Goal: Task Accomplishment & Management: Manage account settings

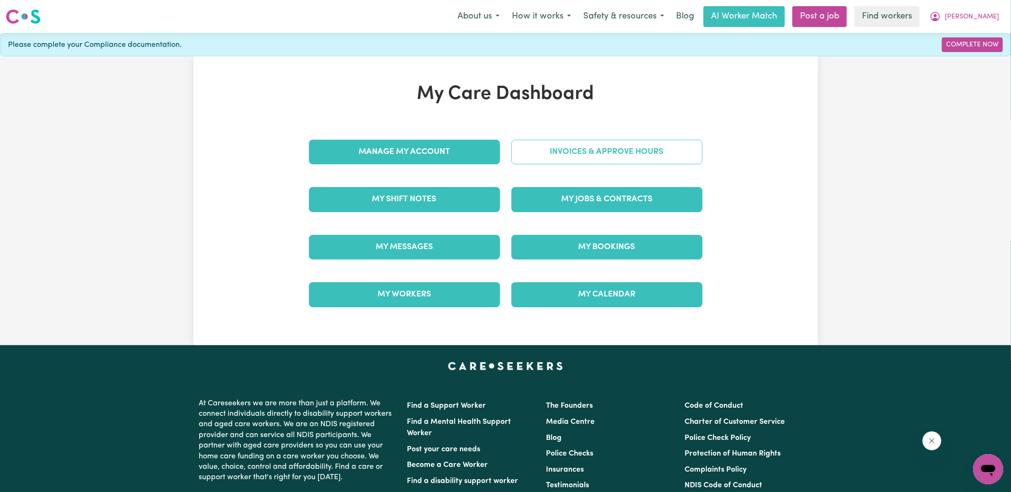
click at [532, 153] on link "Invoices & Approve Hours" at bounding box center [606, 152] width 191 height 25
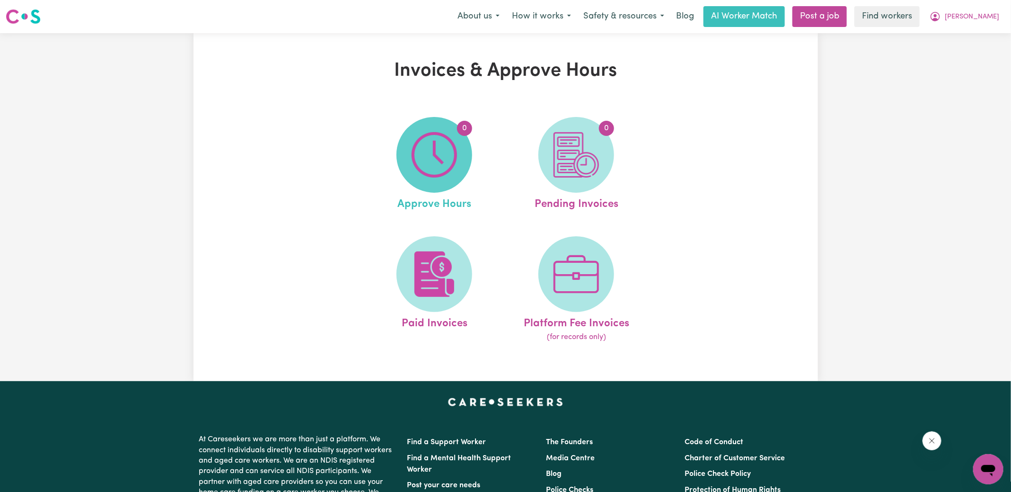
click at [403, 153] on span "0" at bounding box center [434, 155] width 76 height 76
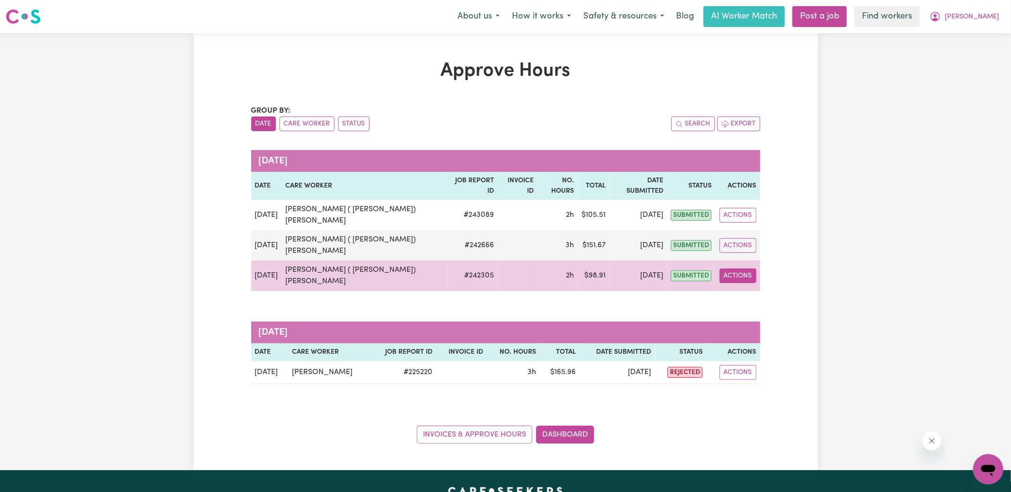
click at [741, 268] on button "Actions" at bounding box center [738, 275] width 37 height 15
click at [745, 288] on link "View Job Report" at bounding box center [763, 297] width 81 height 19
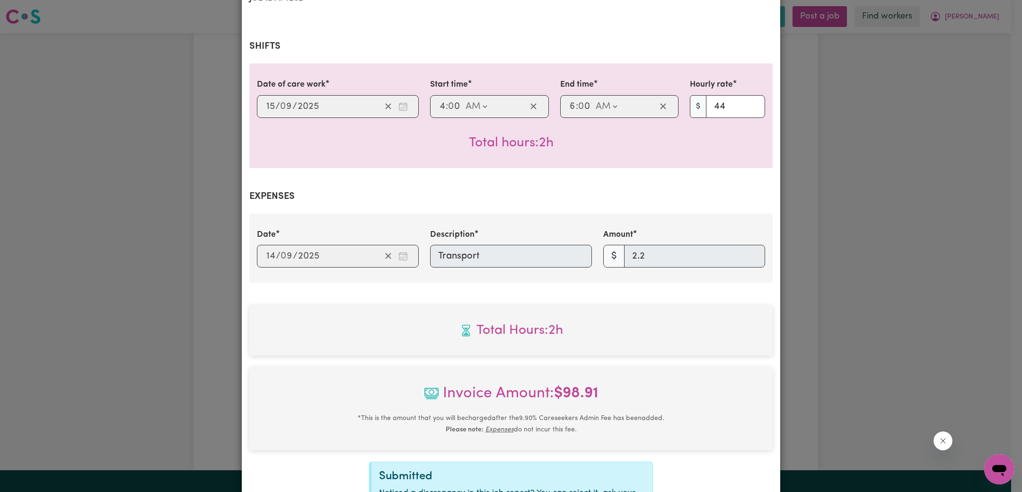
scroll to position [307, 0]
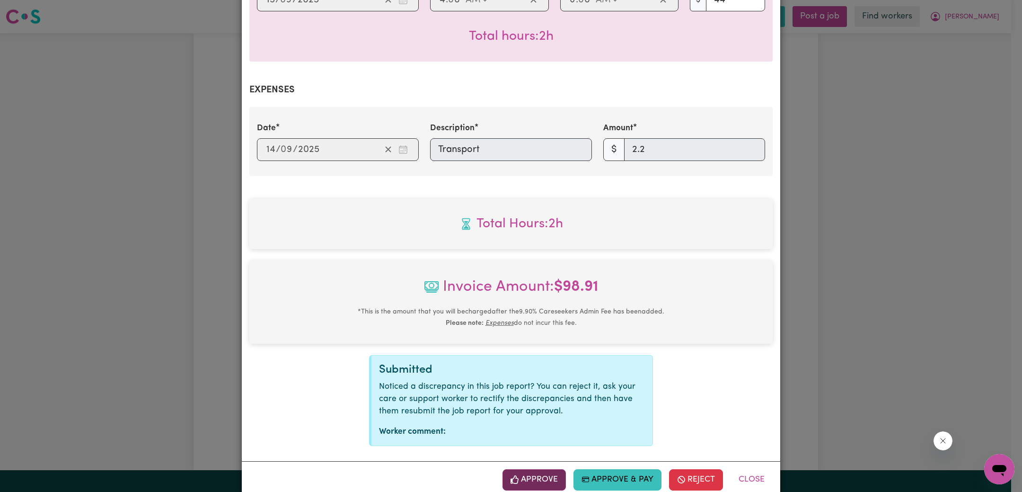
click at [537, 469] on button "Approve" at bounding box center [533, 479] width 63 height 21
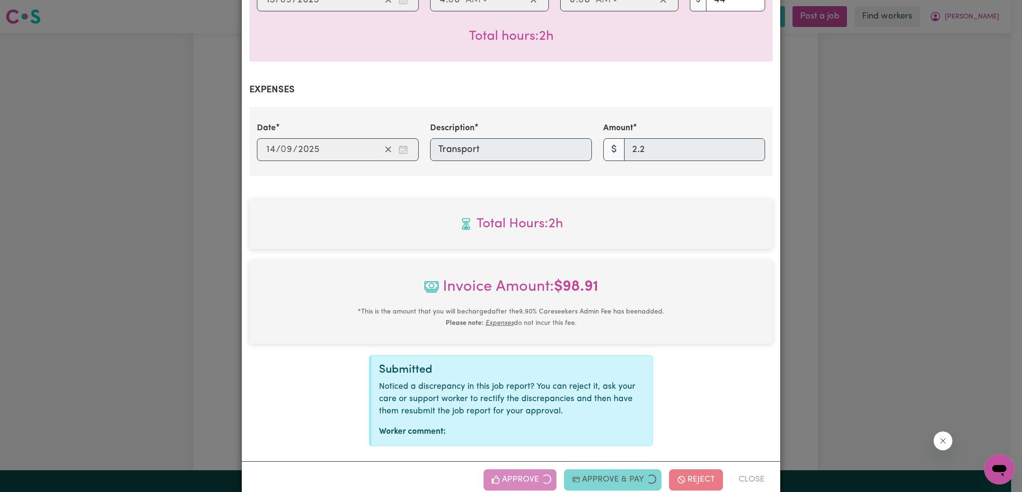
click at [937, 250] on div "Job Report # 242305 - [PERSON_NAME] ( [PERSON_NAME]) [PERSON_NAME] Summary Job …" at bounding box center [511, 246] width 1022 height 492
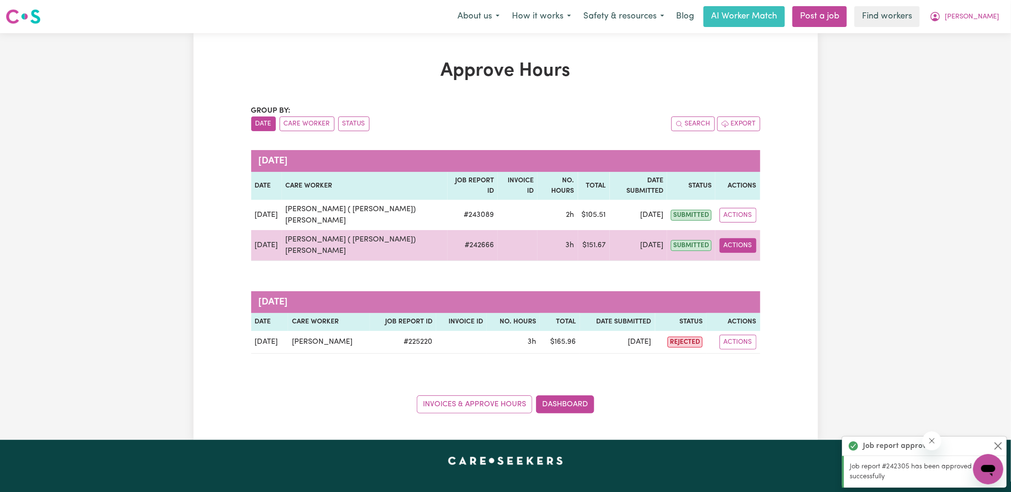
click at [735, 238] on button "Actions" at bounding box center [738, 245] width 37 height 15
click at [755, 257] on link "View Job Report" at bounding box center [763, 266] width 81 height 19
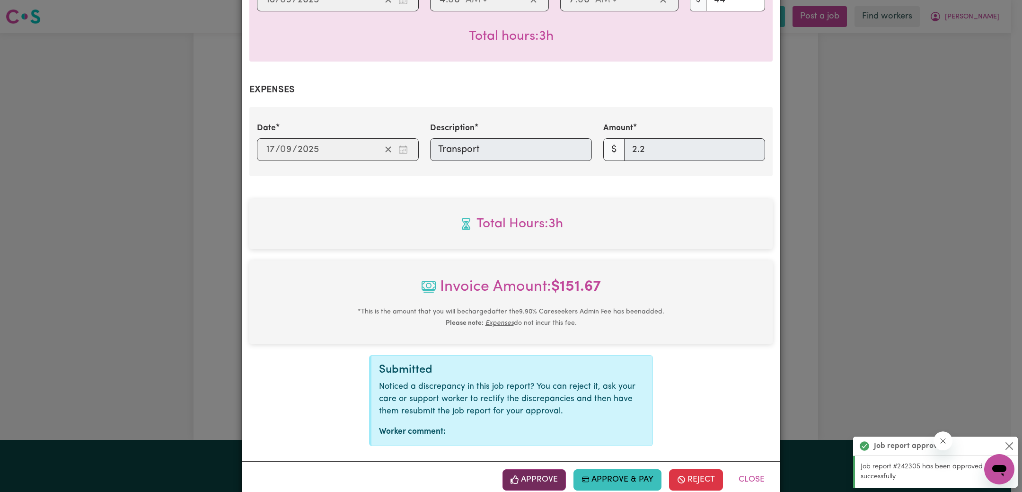
click at [537, 469] on button "Approve" at bounding box center [533, 479] width 63 height 21
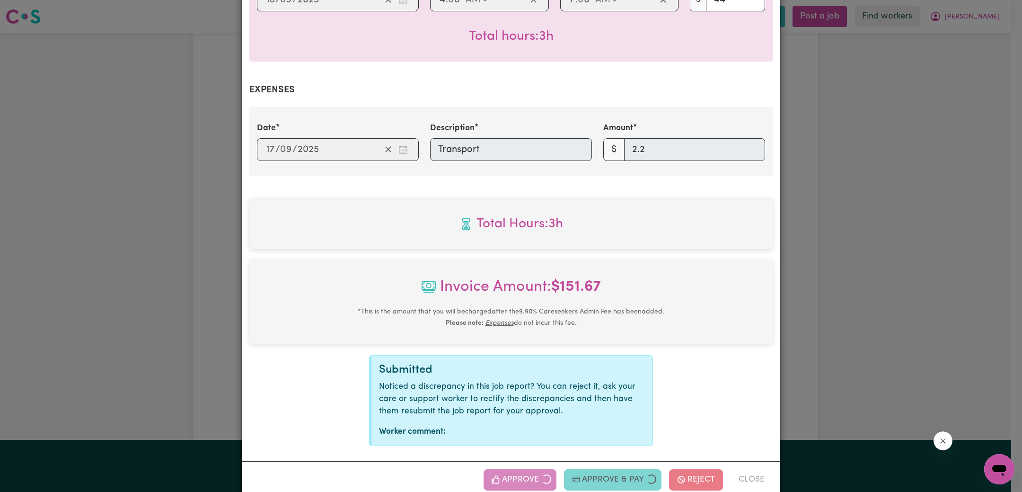
click at [838, 265] on div "Job Report # 242666 - [PERSON_NAME] ( [PERSON_NAME]) [PERSON_NAME] Summary Job …" at bounding box center [511, 246] width 1022 height 492
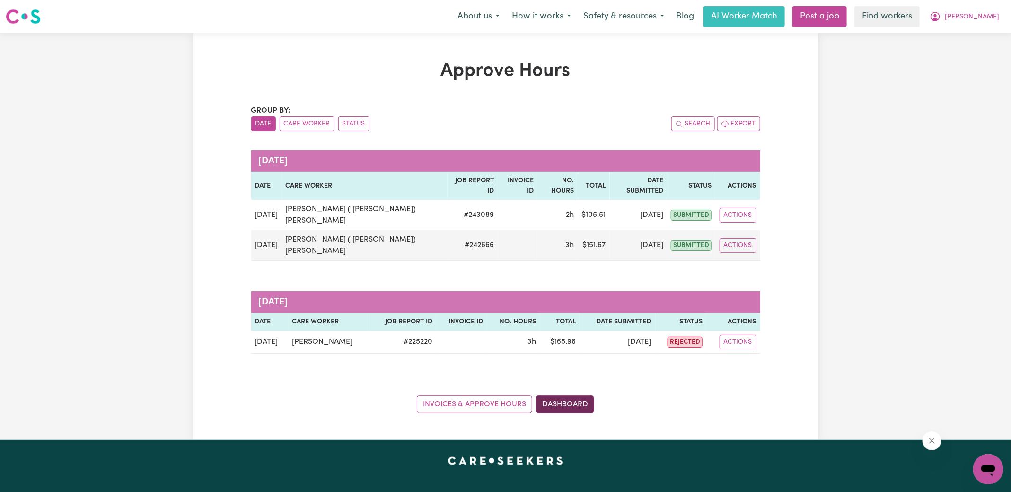
click at [581, 395] on link "Dashboard" at bounding box center [565, 404] width 58 height 18
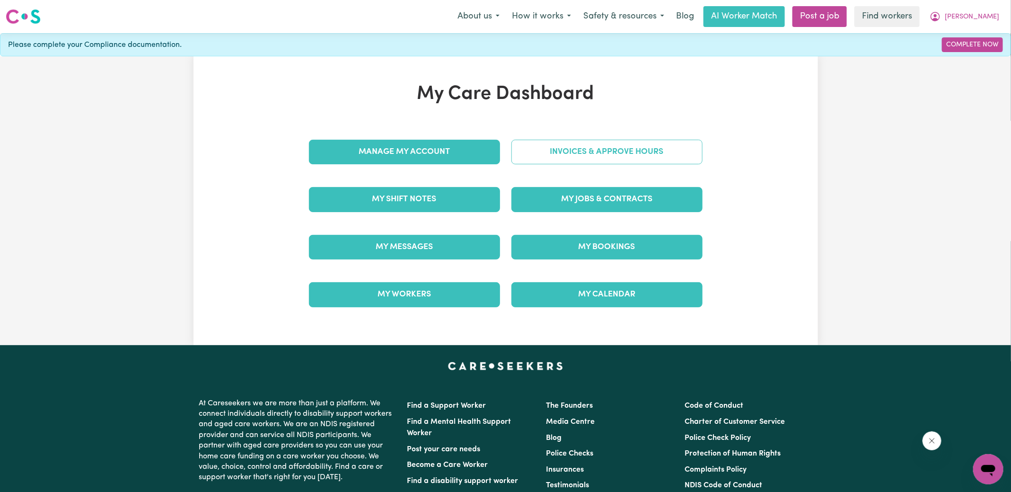
click at [592, 155] on link "Invoices & Approve Hours" at bounding box center [606, 152] width 191 height 25
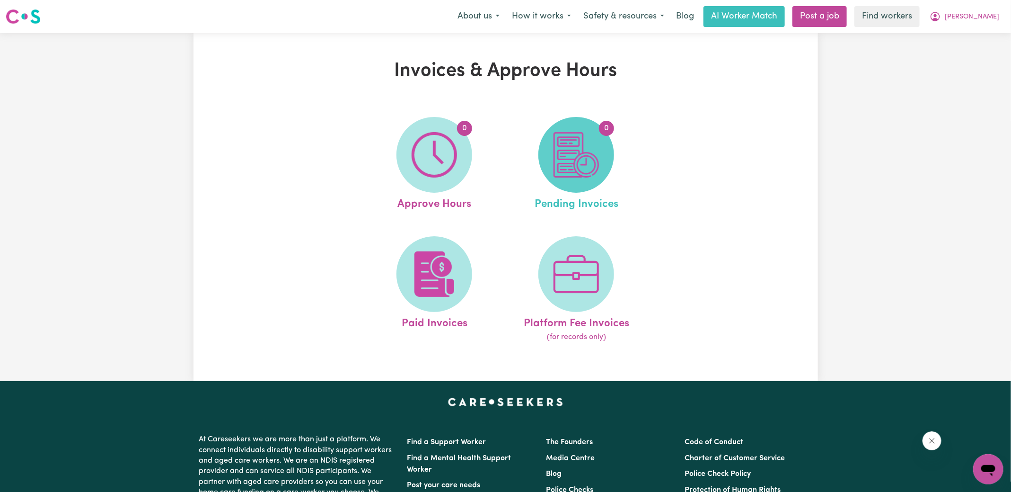
click at [575, 168] on img at bounding box center [576, 154] width 45 height 45
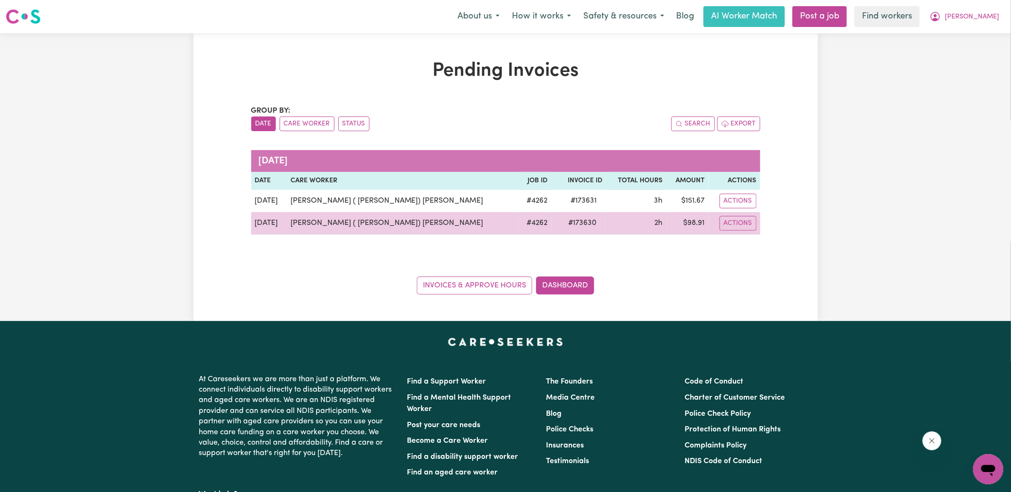
click at [563, 220] on span "# 173630" at bounding box center [583, 222] width 40 height 11
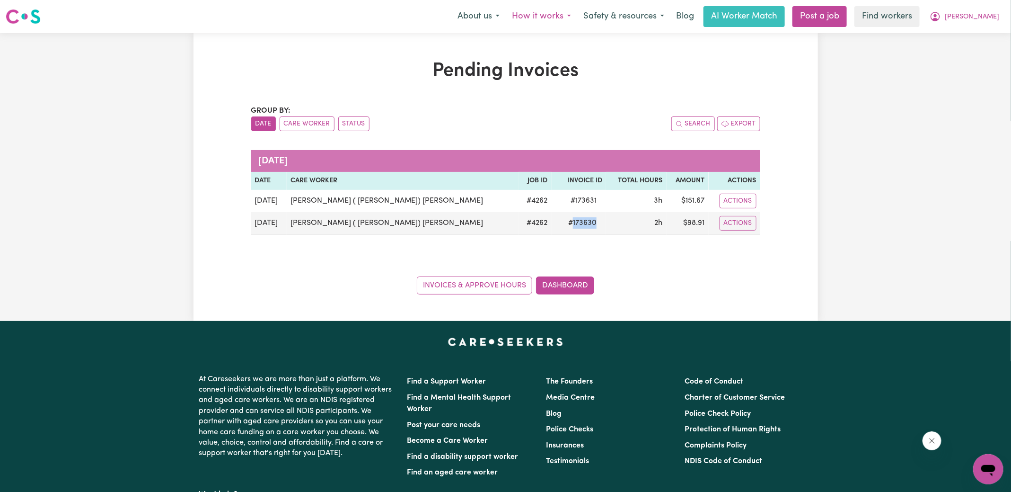
copy span "173630"
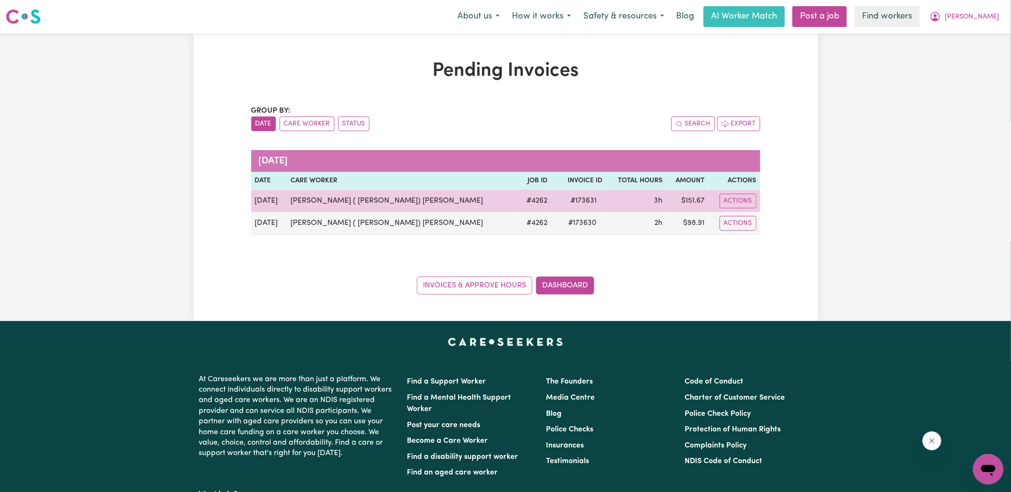
click at [565, 201] on span "# 173631" at bounding box center [583, 200] width 37 height 11
click at [565, 198] on span "# 173631" at bounding box center [583, 200] width 37 height 11
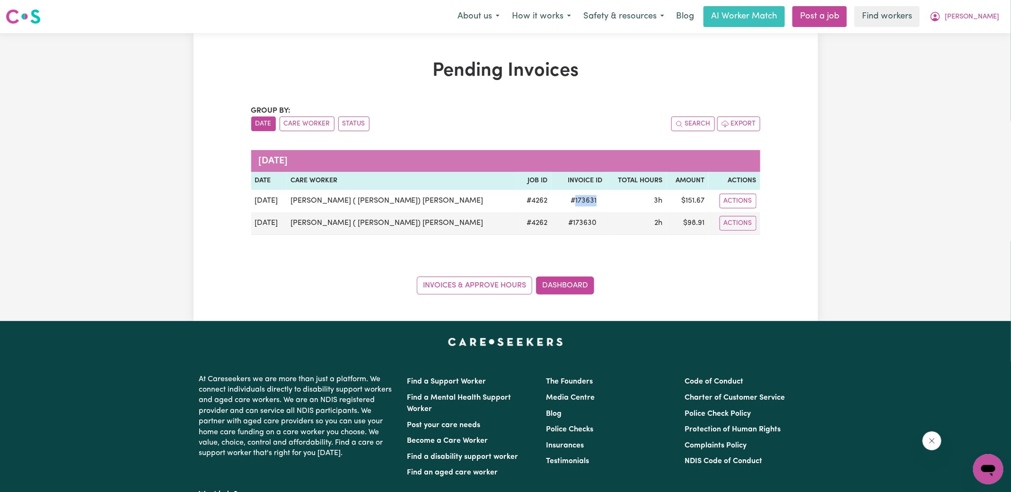
copy span "173631"
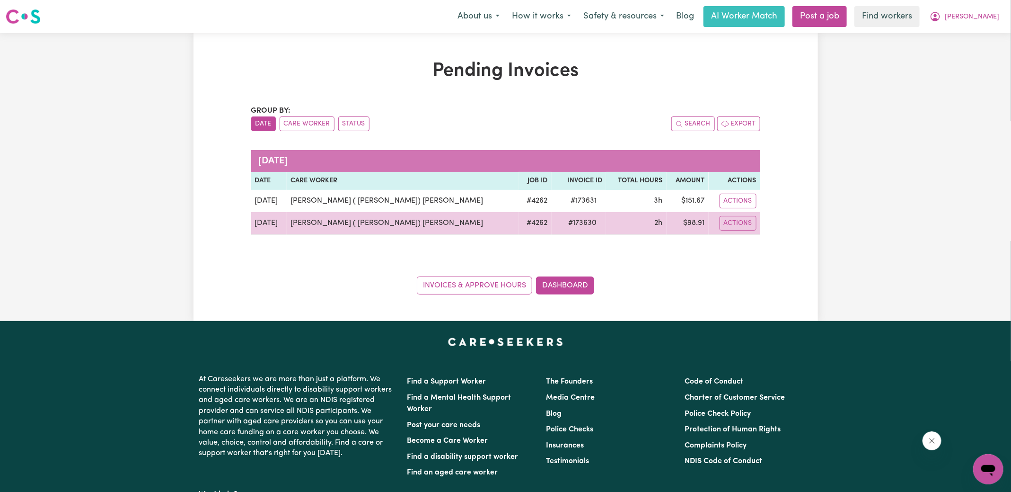
click at [682, 225] on td "$ 98.91" at bounding box center [688, 223] width 42 height 23
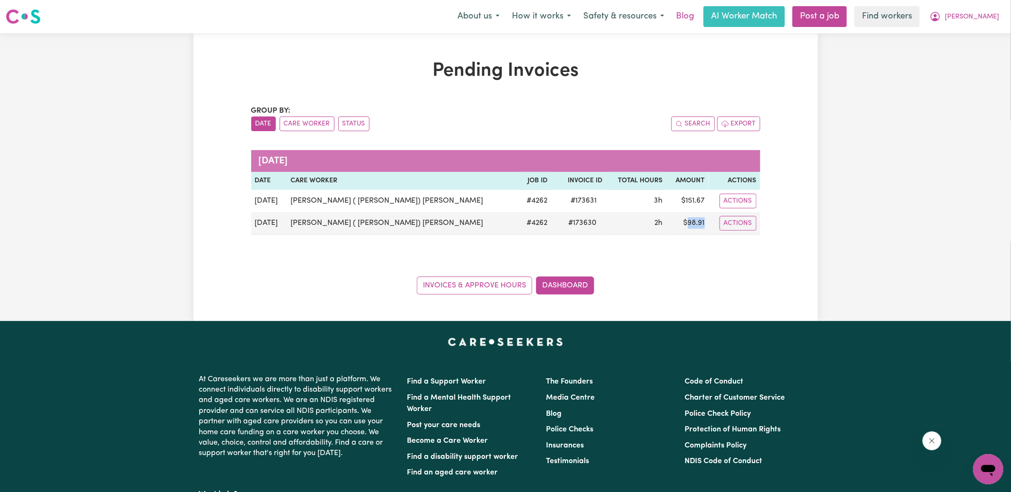
copy td "98.91"
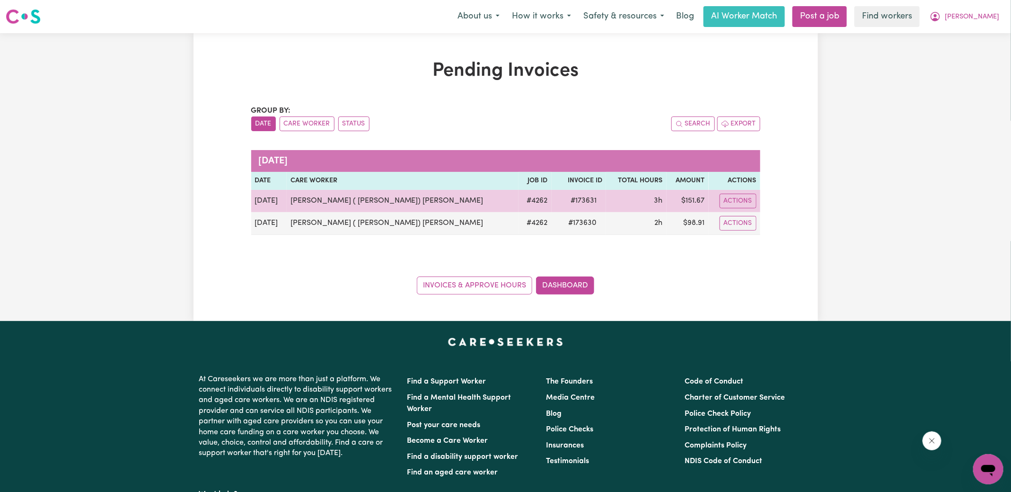
click at [688, 199] on td "$ 151.67" at bounding box center [688, 201] width 42 height 22
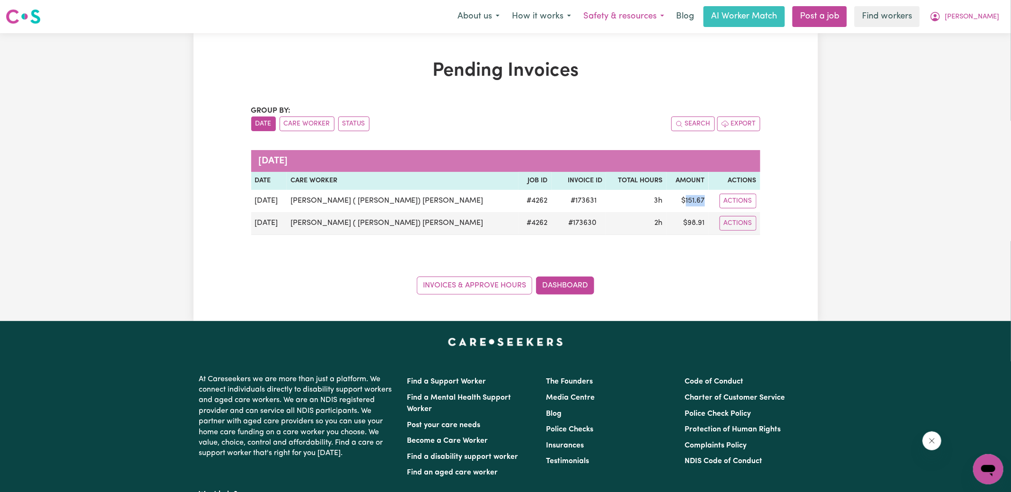
copy td "151.67"
click at [974, 18] on span "[PERSON_NAME]" at bounding box center [972, 17] width 54 height 10
click at [962, 51] on link "Logout" at bounding box center [967, 54] width 75 height 18
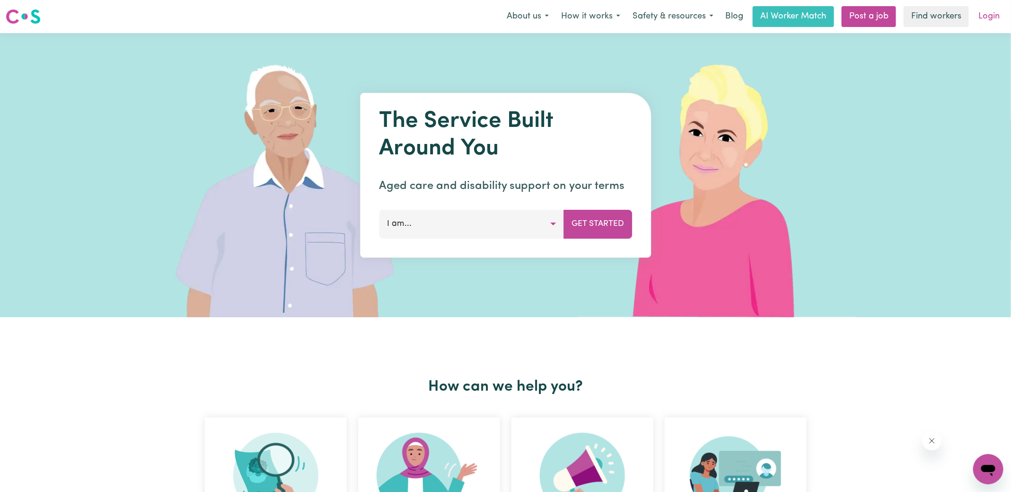
click at [986, 18] on link "Login" at bounding box center [989, 16] width 33 height 21
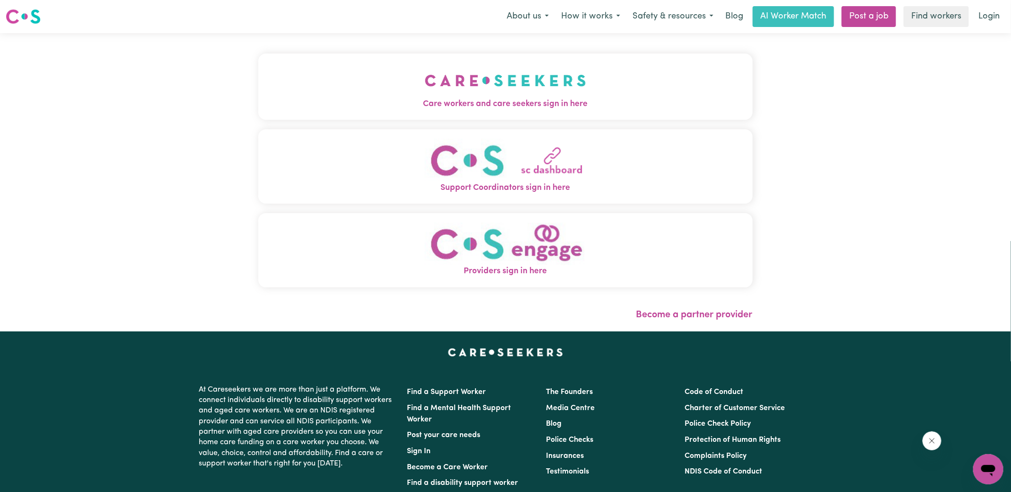
click at [550, 84] on img "Care workers and care seekers sign in here" at bounding box center [505, 80] width 161 height 35
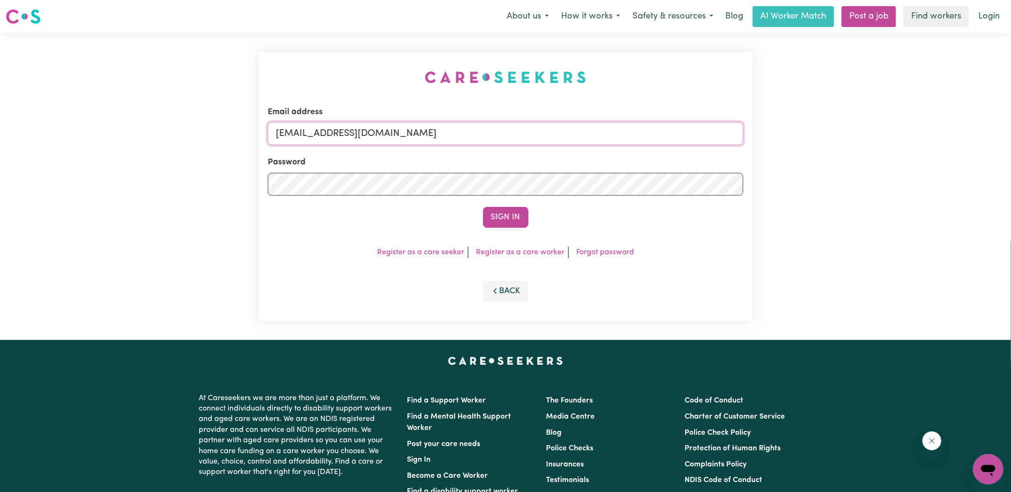
click at [723, 181] on form "Email address [EMAIL_ADDRESS][DOMAIN_NAME] Password Sign In" at bounding box center [505, 167] width 475 height 122
type input "[EMAIL_ADDRESS][DOMAIN_NAME]"
click at [483, 207] on button "Sign In" at bounding box center [505, 217] width 45 height 21
